Goal: Check status

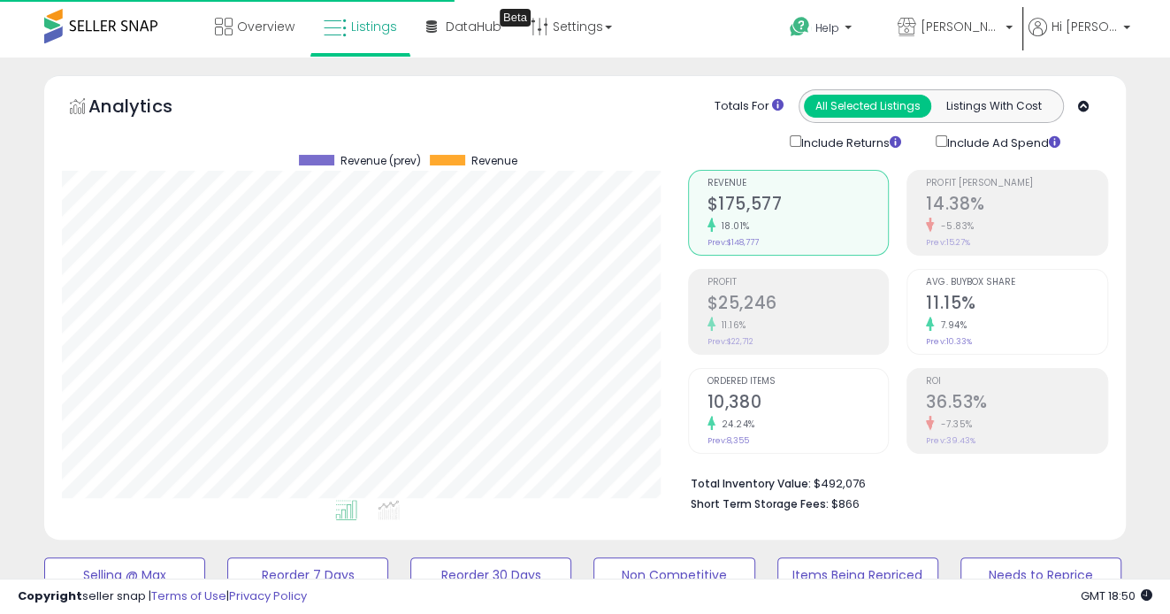
scroll to position [363, 625]
